Goal: Transaction & Acquisition: Purchase product/service

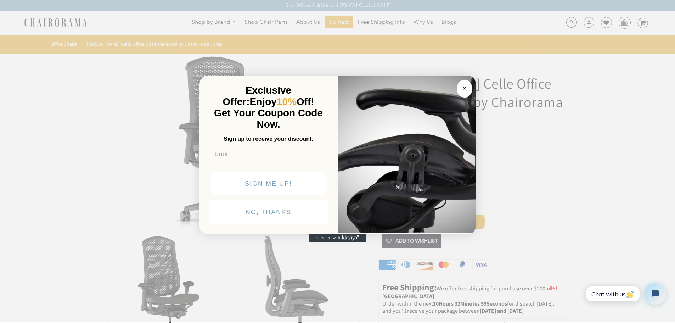
click at [461, 87] on circle "Close dialog" at bounding box center [464, 88] width 8 height 8
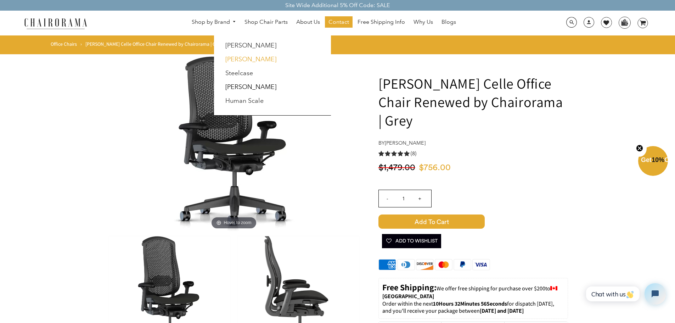
click at [259, 59] on link "[PERSON_NAME]" at bounding box center [250, 59] width 51 height 8
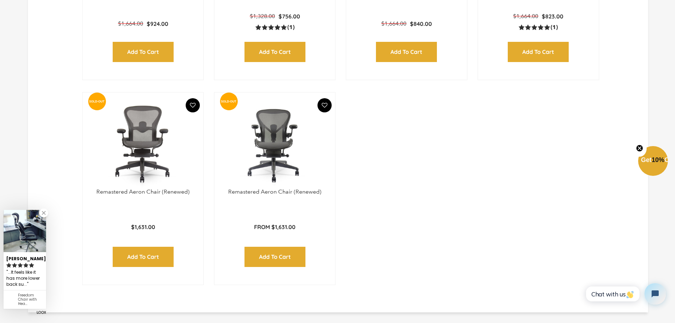
scroll to position [1027, 0]
